Goal: Information Seeking & Learning: Find contact information

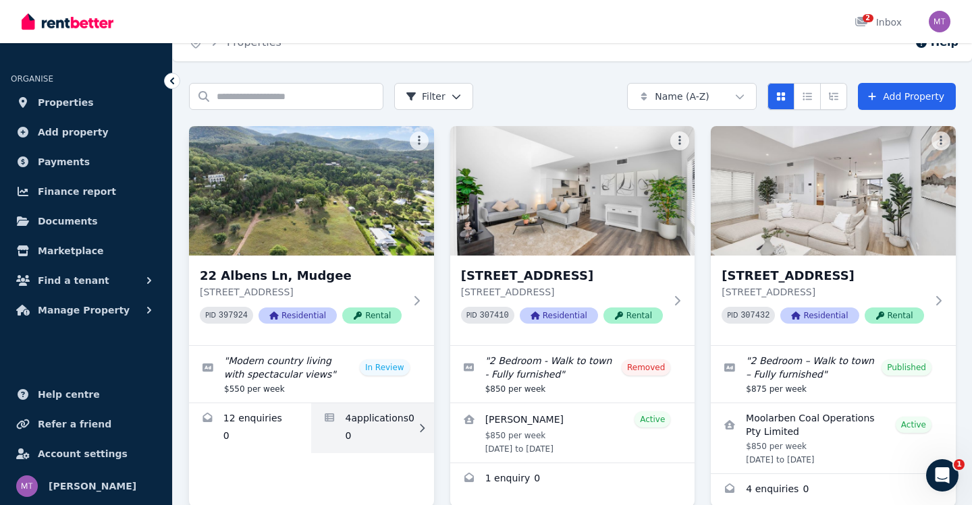
scroll to position [22, 0]
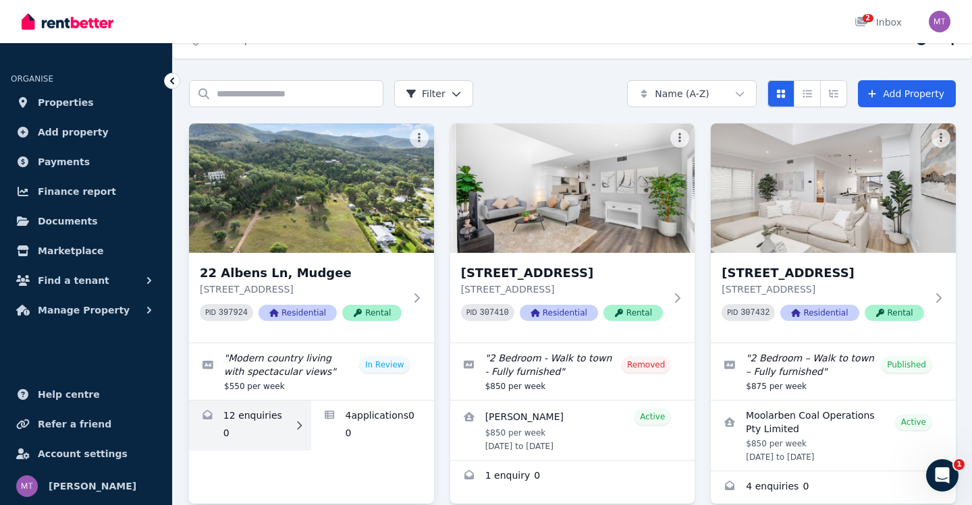
click at [252, 430] on link "Enquiries for 22 Albens Ln, Mudgee" at bounding box center [250, 426] width 122 height 50
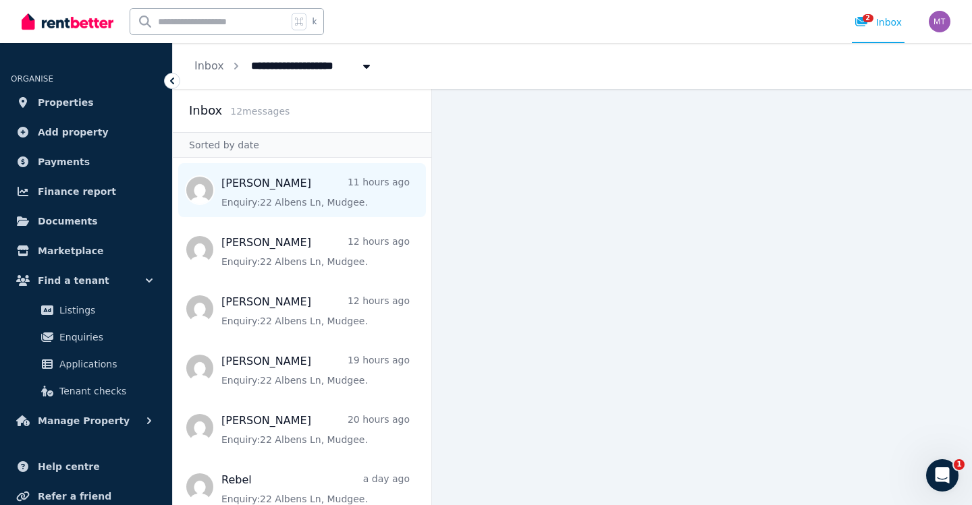
click at [271, 198] on span "Message list" at bounding box center [302, 190] width 258 height 54
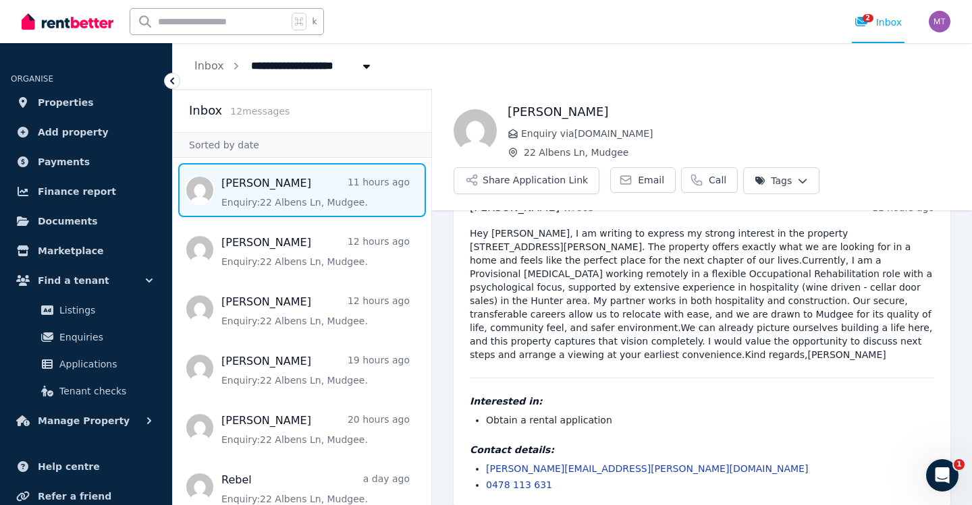
click at [530, 464] on link "[PERSON_NAME][EMAIL_ADDRESS][PERSON_NAME][DOMAIN_NAME]" at bounding box center [647, 469] width 322 height 11
drag, startPoint x: 617, startPoint y: 457, endPoint x: 486, endPoint y: 457, distance: 130.9
click at [486, 462] on li "[PERSON_NAME][EMAIL_ADDRESS][PERSON_NAME][DOMAIN_NAME]" at bounding box center [710, 468] width 448 height 13
copy link "[PERSON_NAME][EMAIL_ADDRESS][PERSON_NAME][DOMAIN_NAME]"
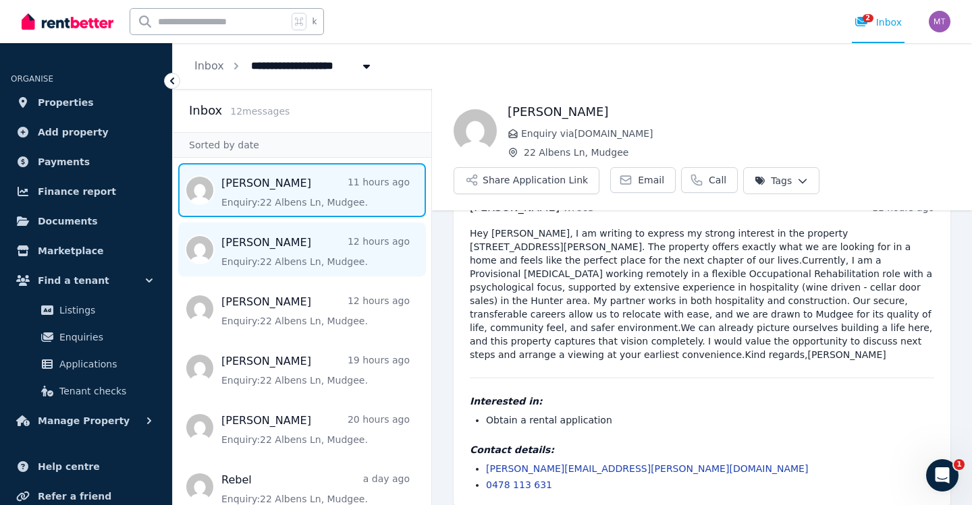
click at [383, 258] on span "Message list" at bounding box center [302, 250] width 258 height 54
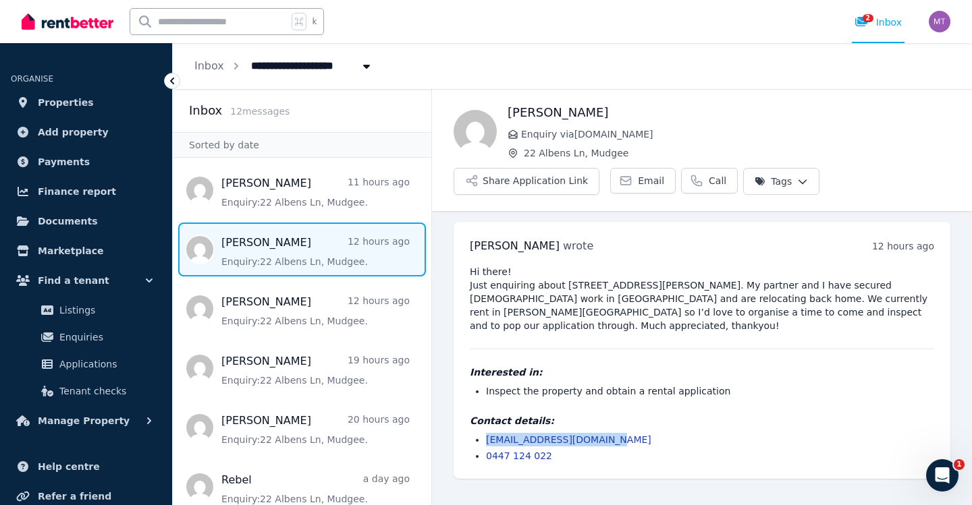
drag, startPoint x: 624, startPoint y: 426, endPoint x: 484, endPoint y: 426, distance: 139.7
click at [484, 433] on ul "[EMAIL_ADDRESS][DOMAIN_NAME] 0447 124 022" at bounding box center [702, 448] width 464 height 30
copy link "[EMAIL_ADDRESS][DOMAIN_NAME]"
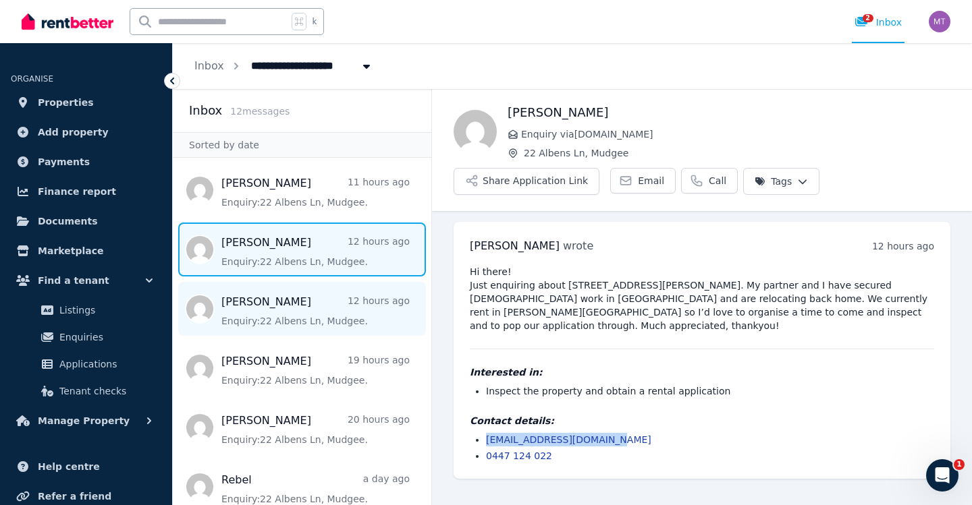
click at [269, 323] on span "Message list" at bounding box center [302, 309] width 258 height 54
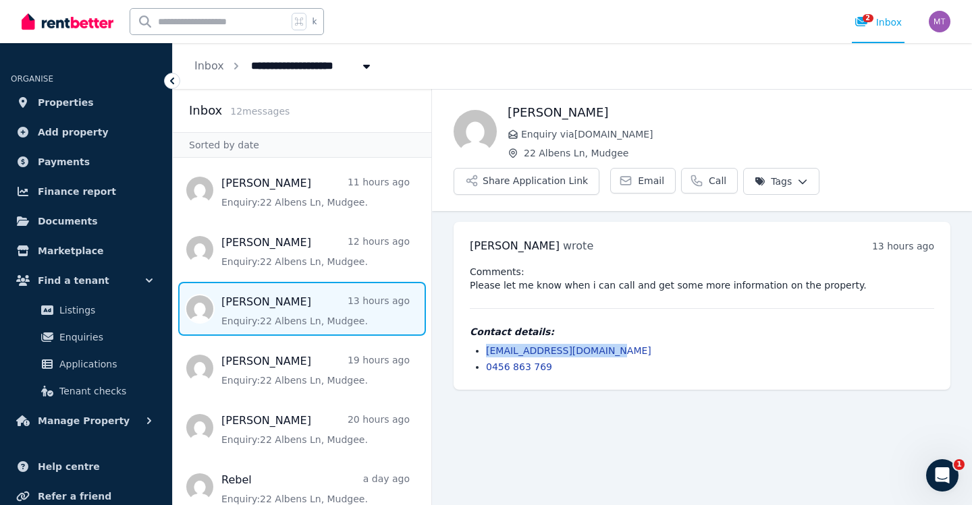
copy link "[EMAIL_ADDRESS][DOMAIN_NAME]"
drag, startPoint x: 635, startPoint y: 354, endPoint x: 486, endPoint y: 355, distance: 149.1
click at [486, 355] on li "[EMAIL_ADDRESS][DOMAIN_NAME]" at bounding box center [710, 350] width 448 height 13
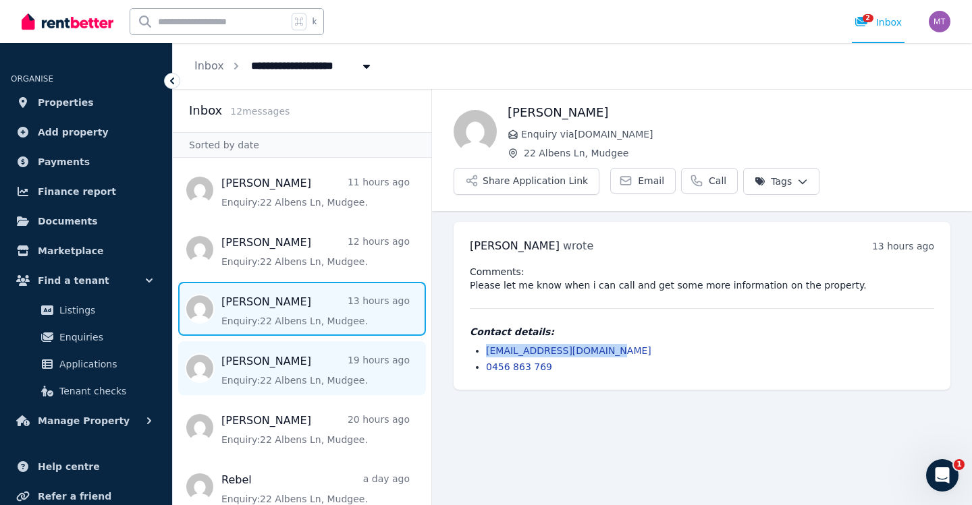
click at [325, 354] on span "Message list" at bounding box center [302, 368] width 258 height 54
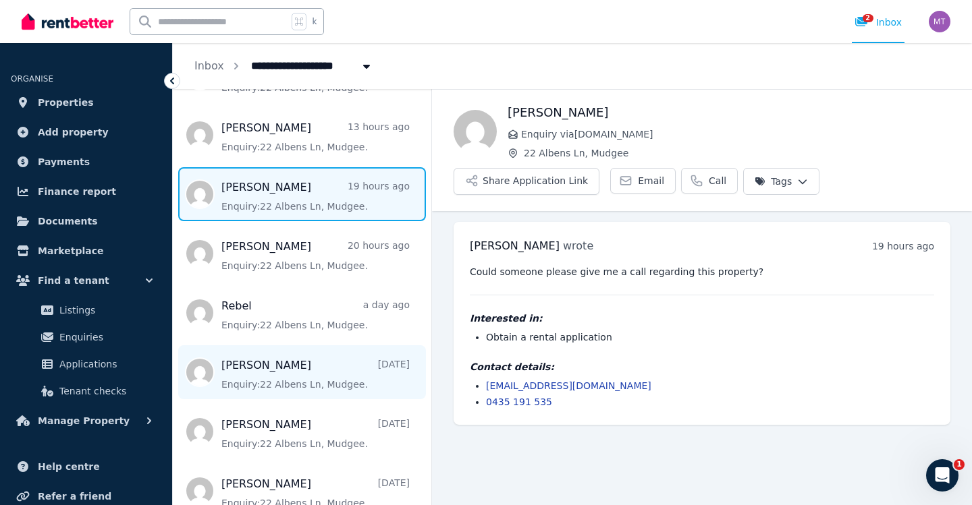
scroll to position [173, 0]
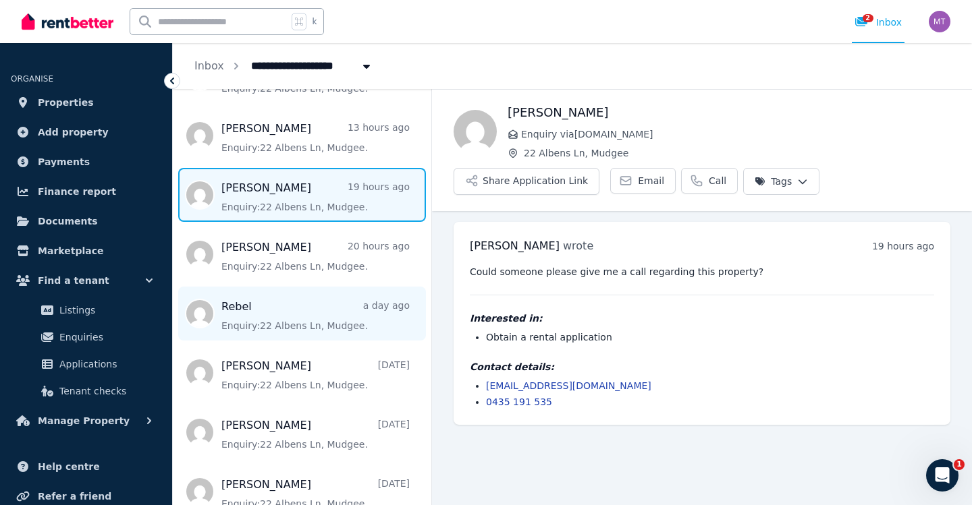
click at [281, 325] on span "Message list" at bounding box center [302, 314] width 258 height 54
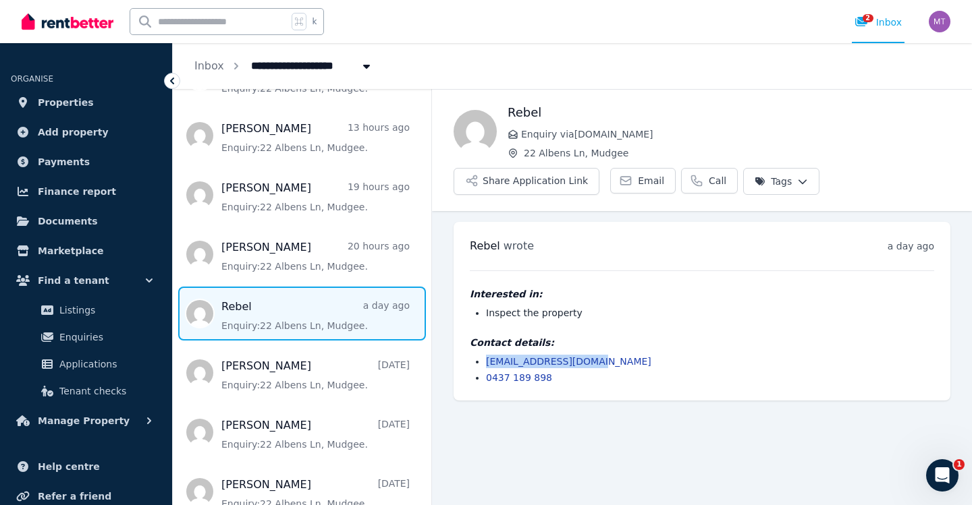
copy link "[EMAIL_ADDRESS][DOMAIN_NAME]"
drag, startPoint x: 621, startPoint y: 360, endPoint x: 486, endPoint y: 364, distance: 135.0
click at [486, 364] on li "[EMAIL_ADDRESS][DOMAIN_NAME]" at bounding box center [710, 361] width 448 height 13
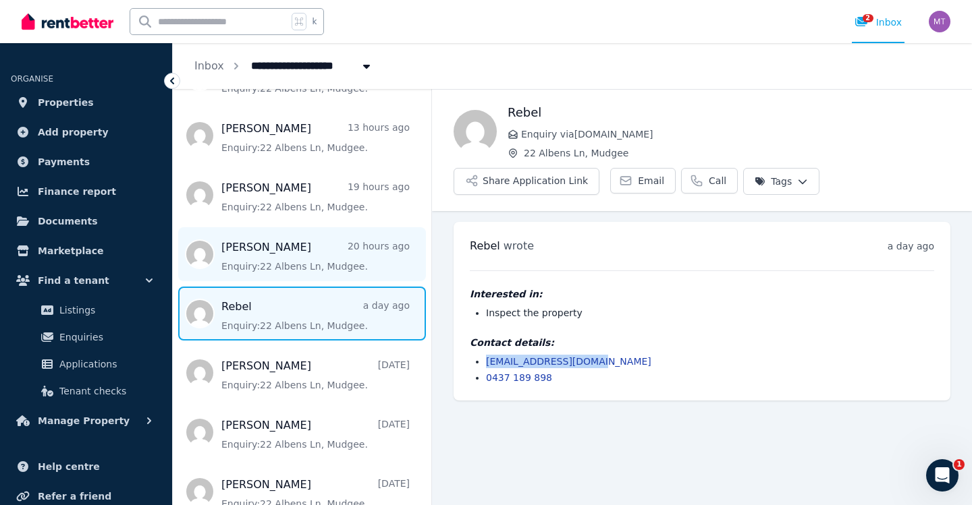
click at [284, 269] on span "Message list" at bounding box center [302, 254] width 258 height 54
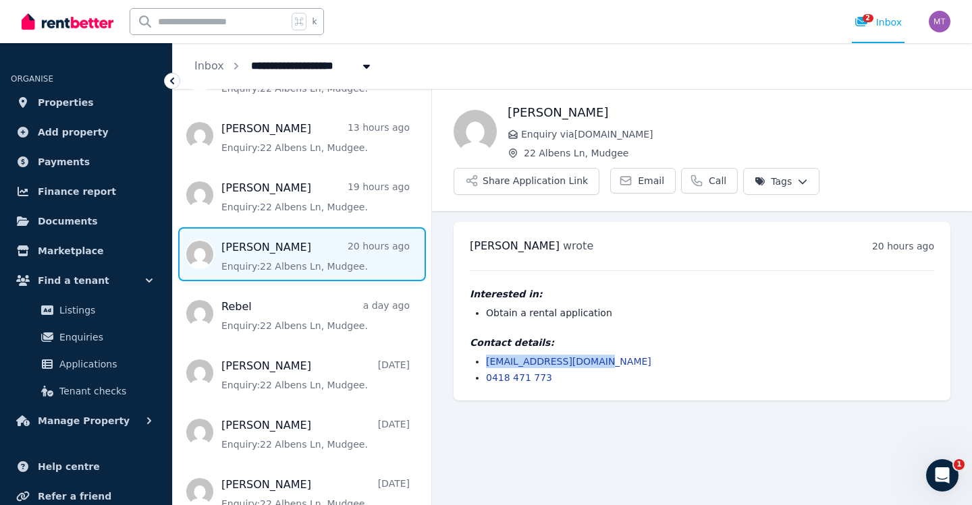
copy link "[EMAIL_ADDRESS][DOMAIN_NAME]"
drag, startPoint x: 634, startPoint y: 357, endPoint x: 480, endPoint y: 358, distance: 153.9
click at [479, 358] on ul "[EMAIL_ADDRESS][DOMAIN_NAME] 0418 471 773" at bounding box center [702, 370] width 464 height 30
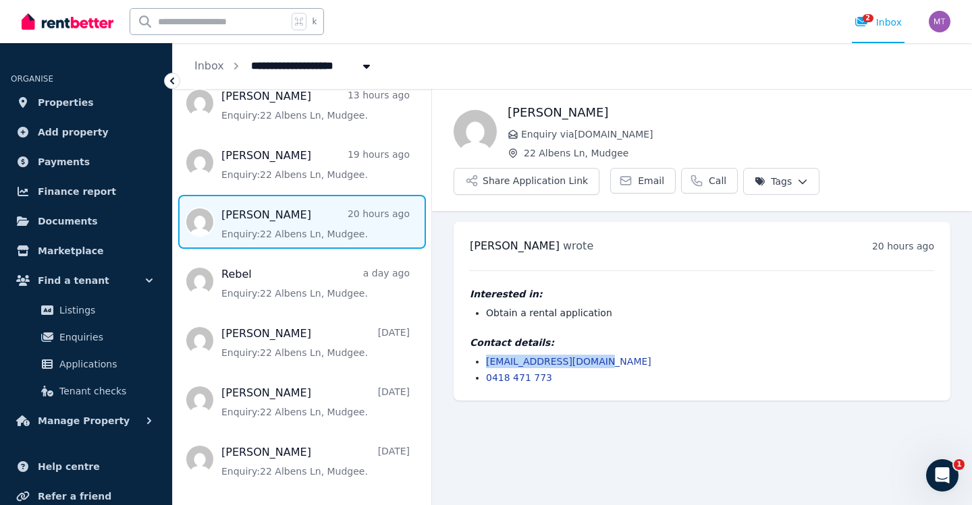
scroll to position [211, 0]
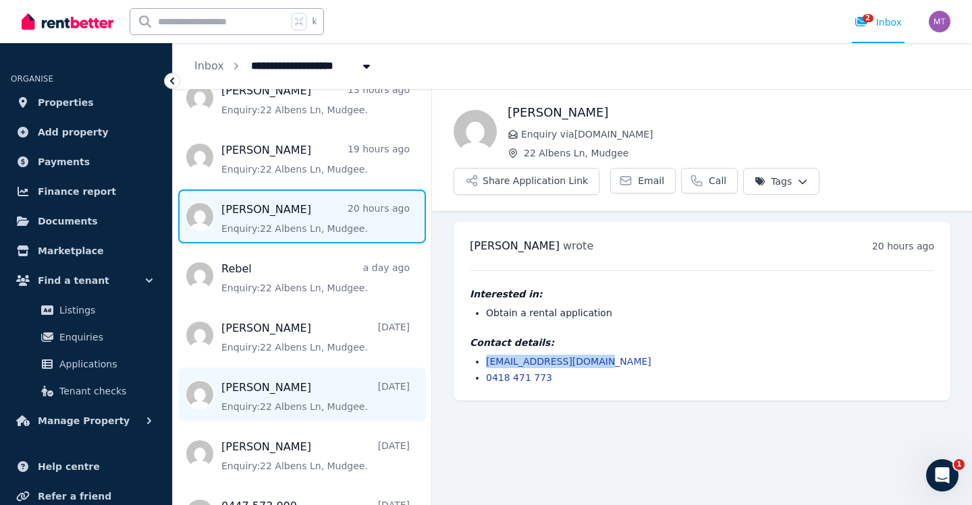
click at [275, 398] on span "Message list" at bounding box center [302, 395] width 258 height 54
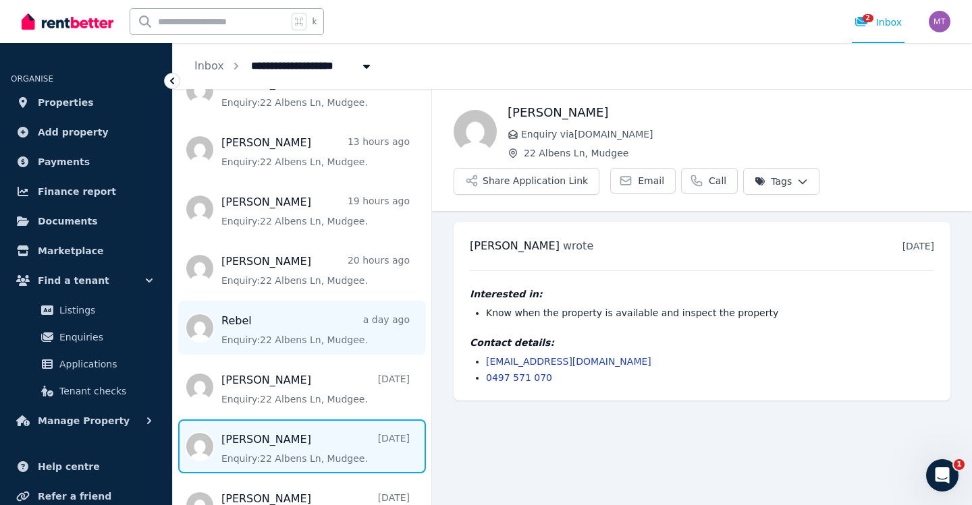
scroll to position [154, 0]
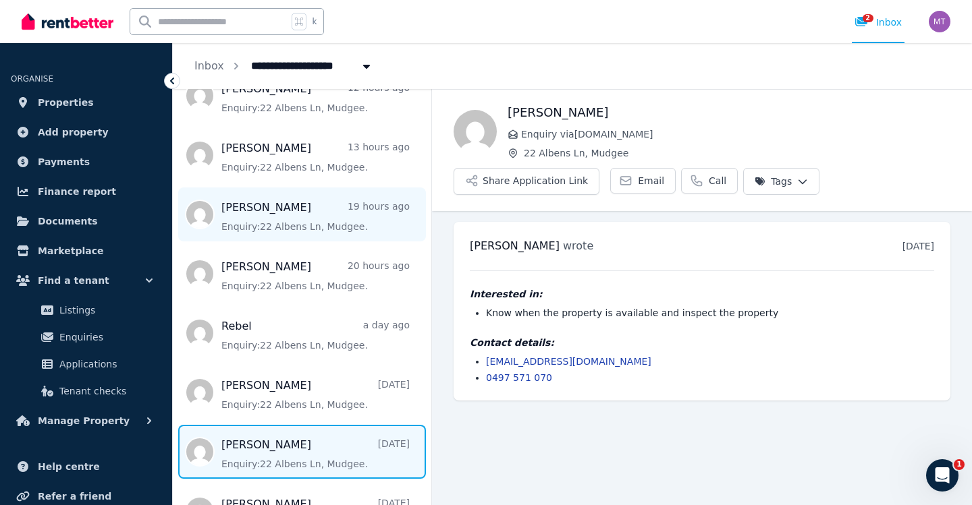
click at [317, 230] on span "Message list" at bounding box center [302, 215] width 258 height 54
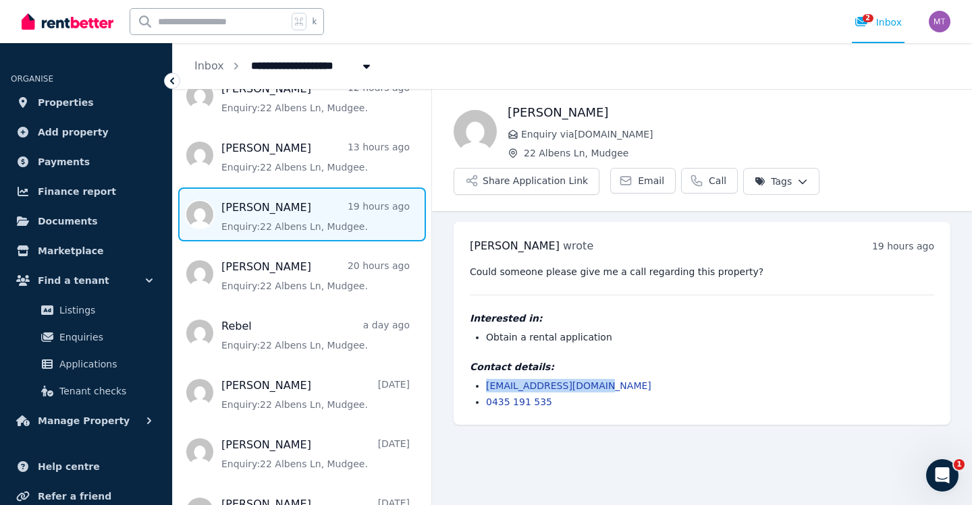
drag, startPoint x: 627, startPoint y: 385, endPoint x: 482, endPoint y: 375, distance: 144.7
click at [482, 375] on div "Contact details: [EMAIL_ADDRESS][DOMAIN_NAME] 0435 191 535" at bounding box center [702, 384] width 464 height 49
copy link "[EMAIL_ADDRESS][DOMAIN_NAME]"
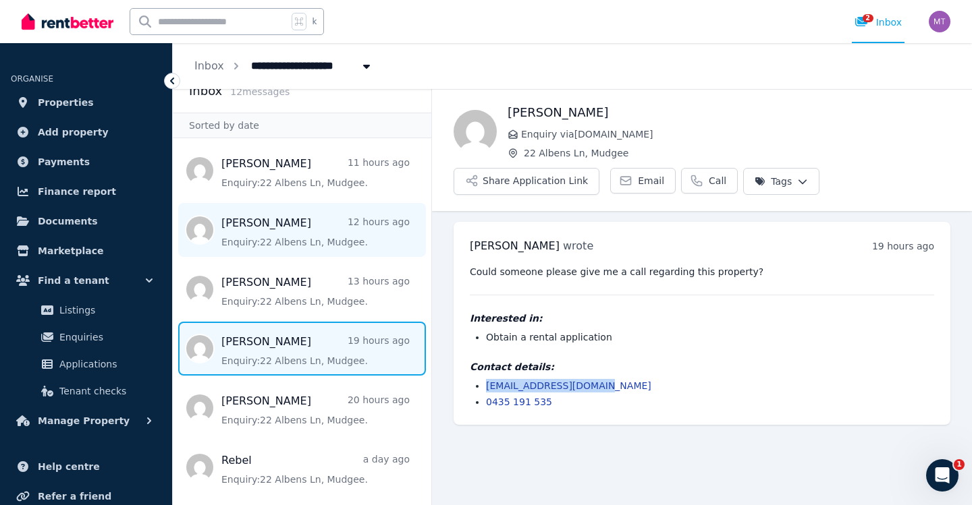
scroll to position [18, 0]
click at [333, 249] on span "Message list" at bounding box center [302, 232] width 258 height 54
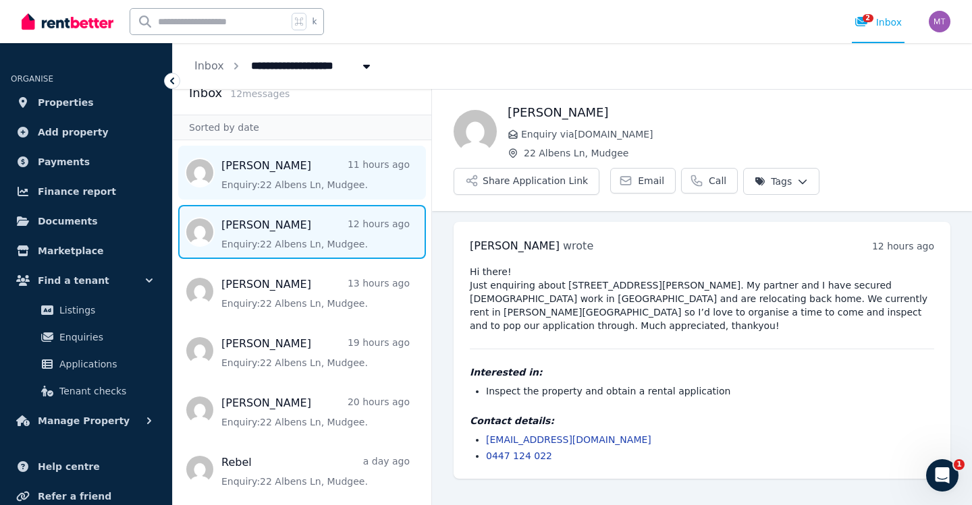
click at [310, 182] on span "Message list" at bounding box center [302, 173] width 258 height 54
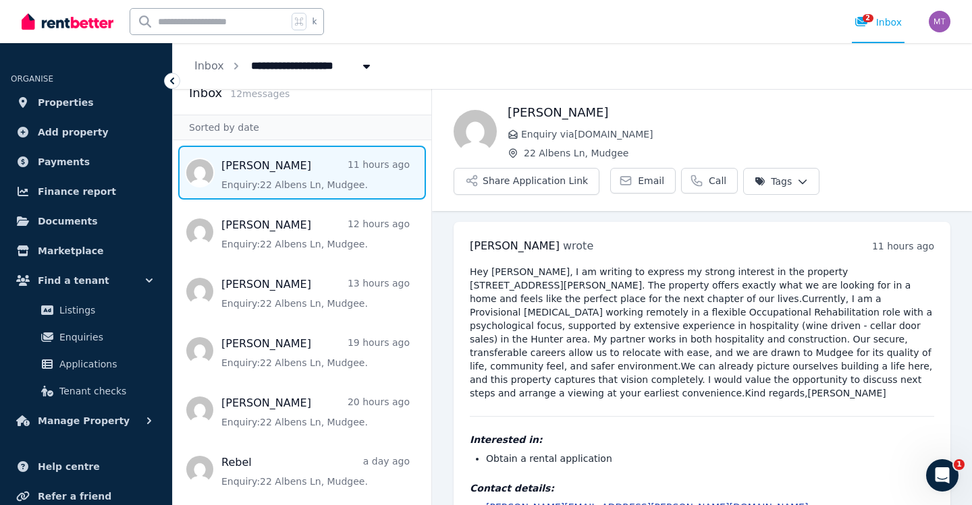
scroll to position [38, 0]
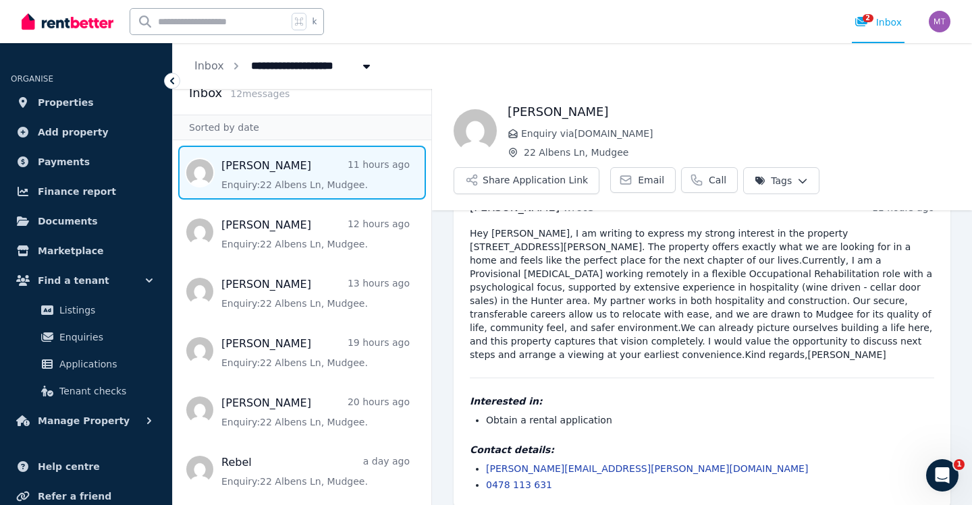
click at [559, 329] on pre "Hey [PERSON_NAME], I am writing to express my strong interest in the property […" at bounding box center [702, 294] width 464 height 135
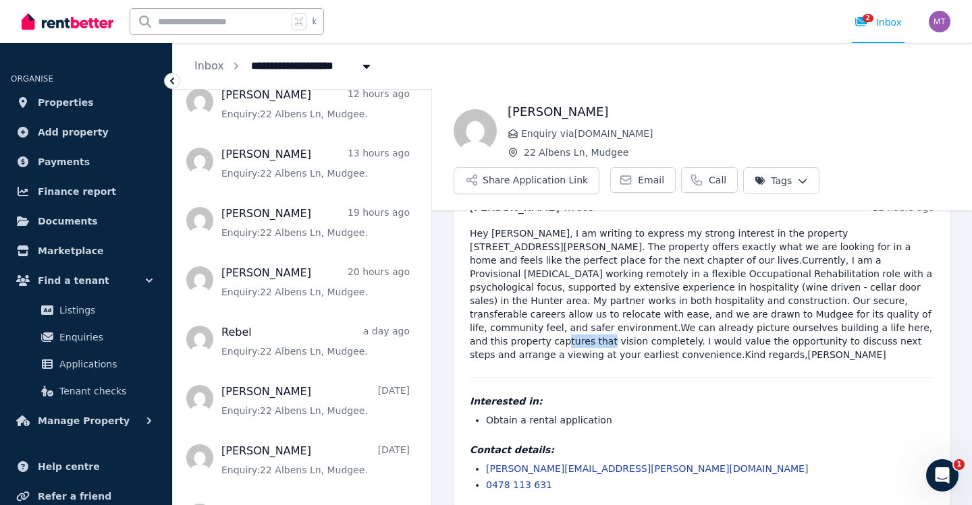
scroll to position [80, 0]
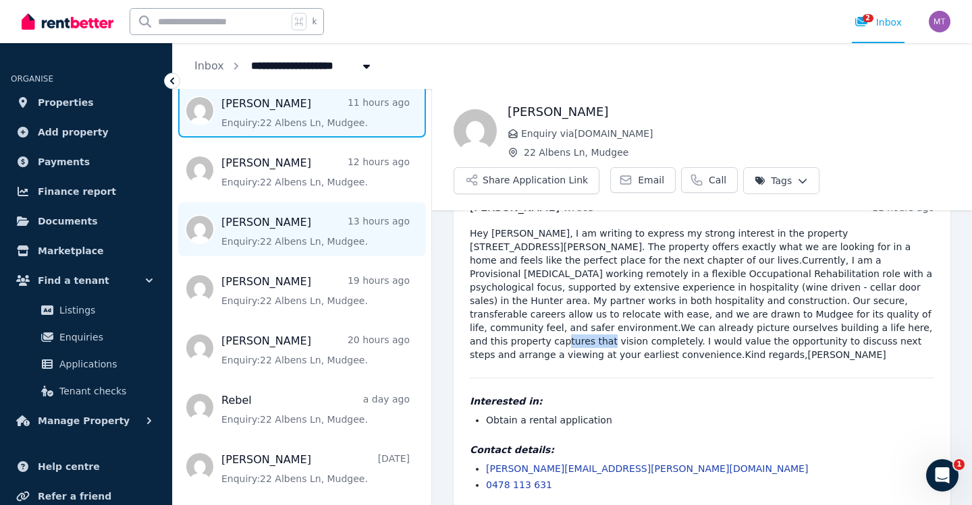
click at [323, 245] on span "Message list" at bounding box center [302, 229] width 258 height 54
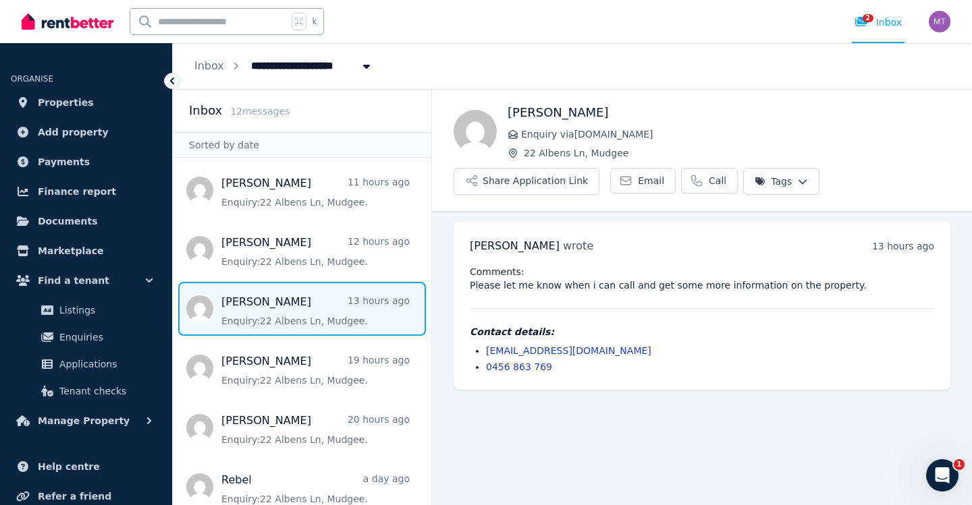
click at [632, 13] on div "k 2 Inbox" at bounding box center [463, 21] width 883 height 43
